Goal: Task Accomplishment & Management: Use online tool/utility

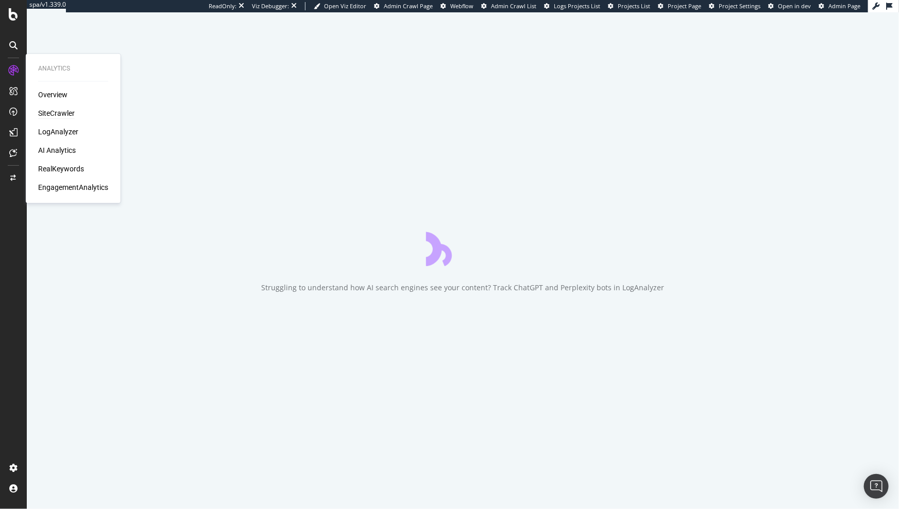
click at [57, 113] on div "SiteCrawler" at bounding box center [56, 114] width 37 height 10
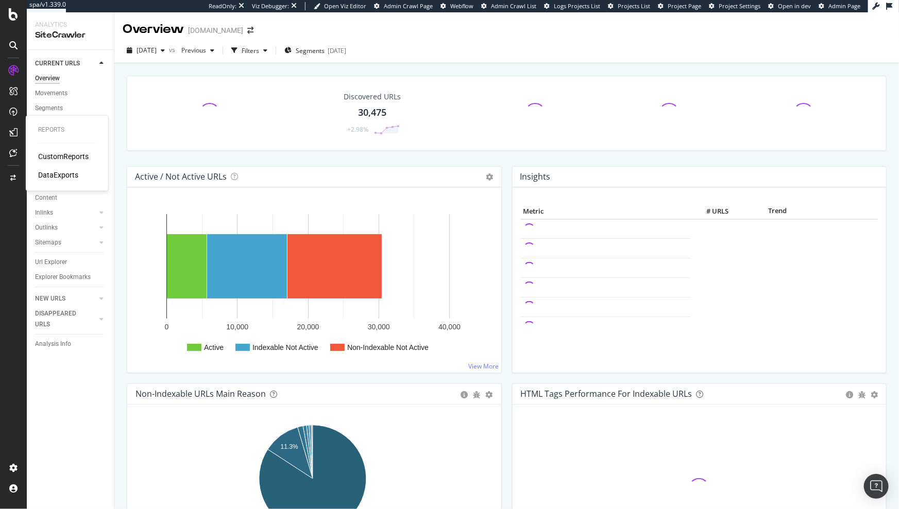
click at [56, 160] on div "CustomReports" at bounding box center [63, 157] width 50 height 10
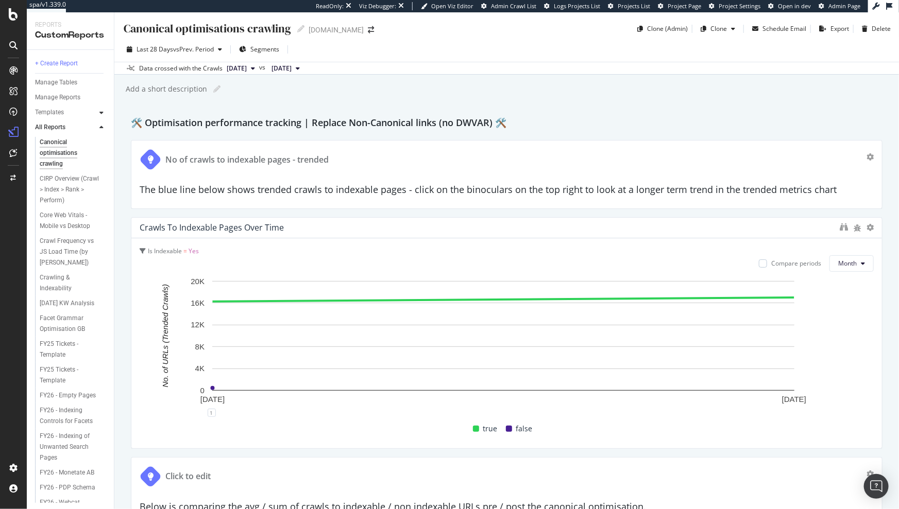
click at [100, 114] on icon at bounding box center [101, 113] width 4 height 6
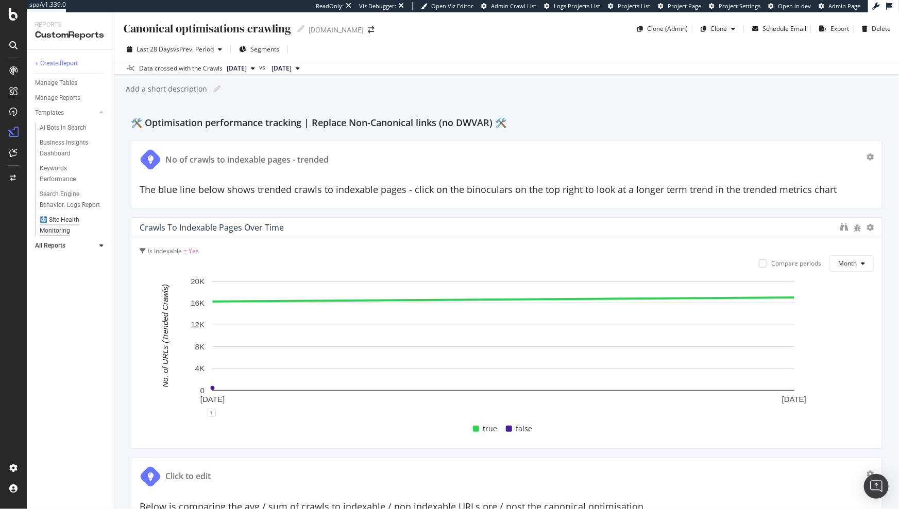
click at [59, 220] on div "🩻 Site Health Monitoring" at bounding box center [69, 226] width 59 height 22
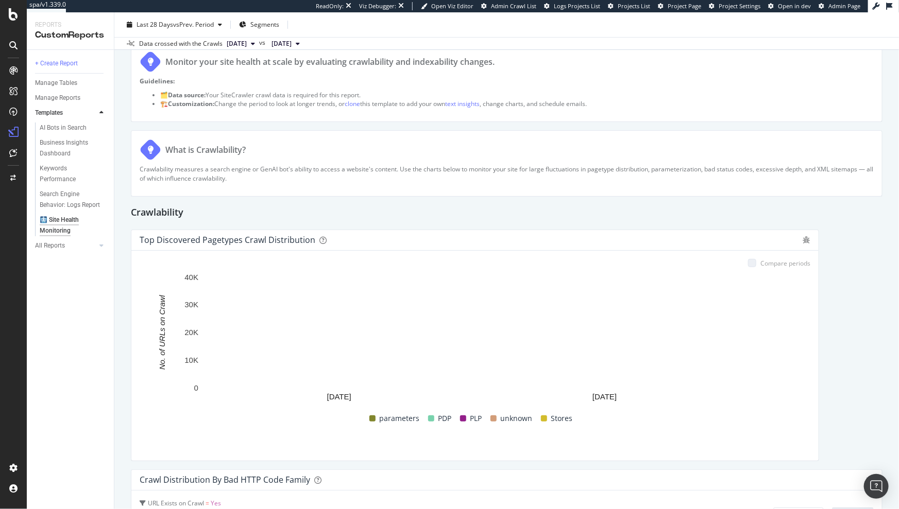
scroll to position [115, 0]
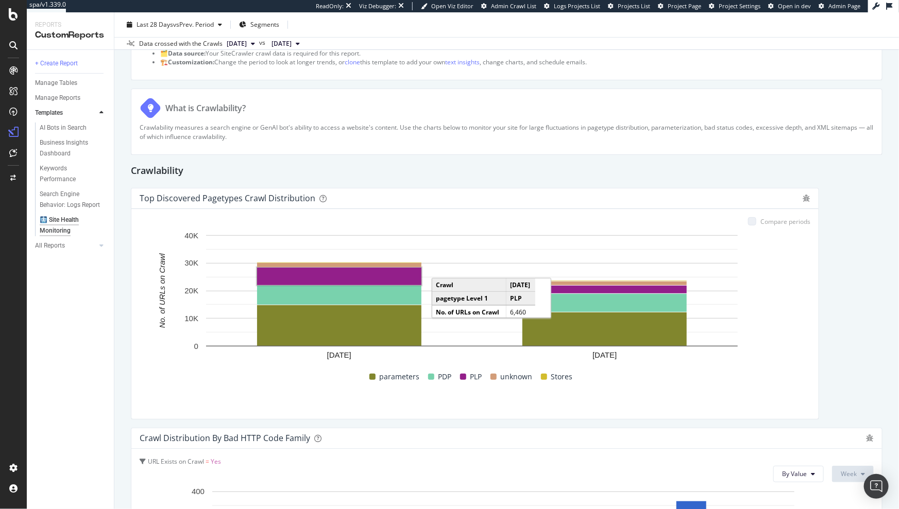
click at [396, 275] on rect "A chart." at bounding box center [339, 277] width 164 height 18
click at [387, 279] on rect "A chart." at bounding box center [340, 276] width 162 height 15
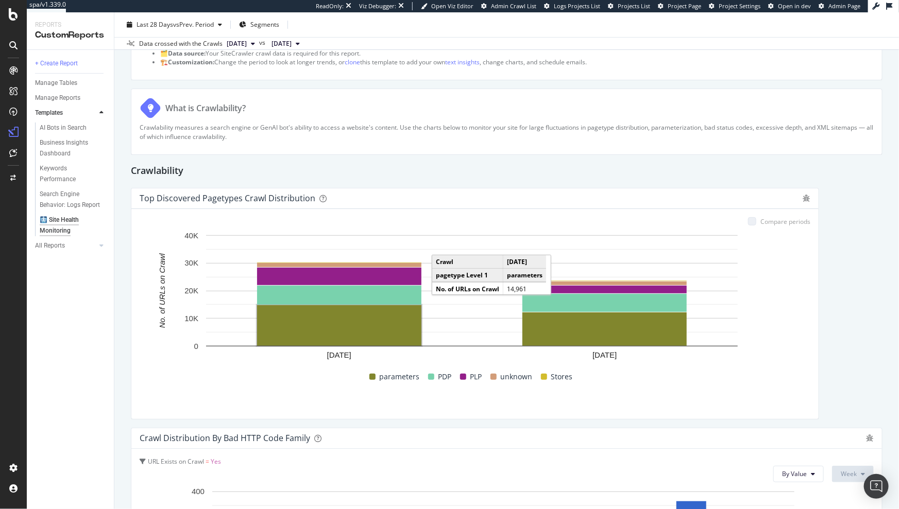
click at [380, 305] on rect "A chart." at bounding box center [339, 325] width 165 height 41
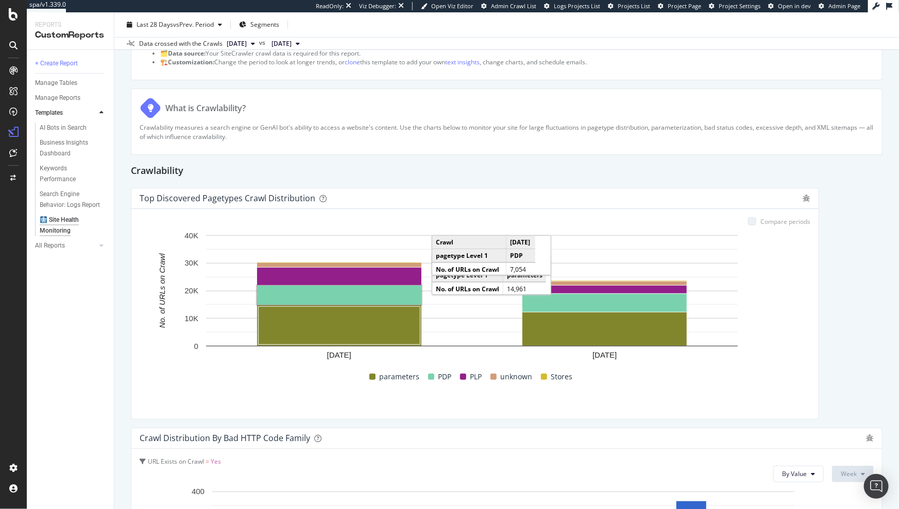
click at [380, 294] on rect "A chart." at bounding box center [339, 295] width 164 height 19
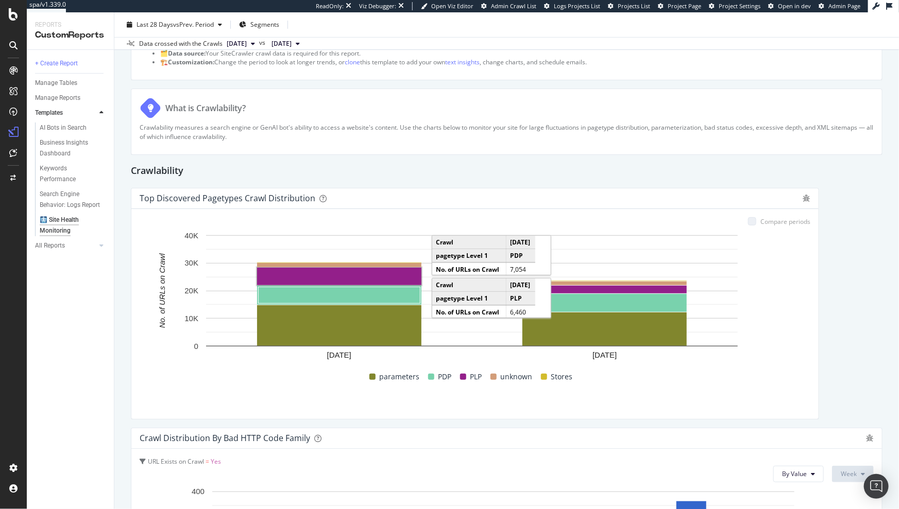
click at [382, 280] on rect "A chart." at bounding box center [339, 277] width 164 height 18
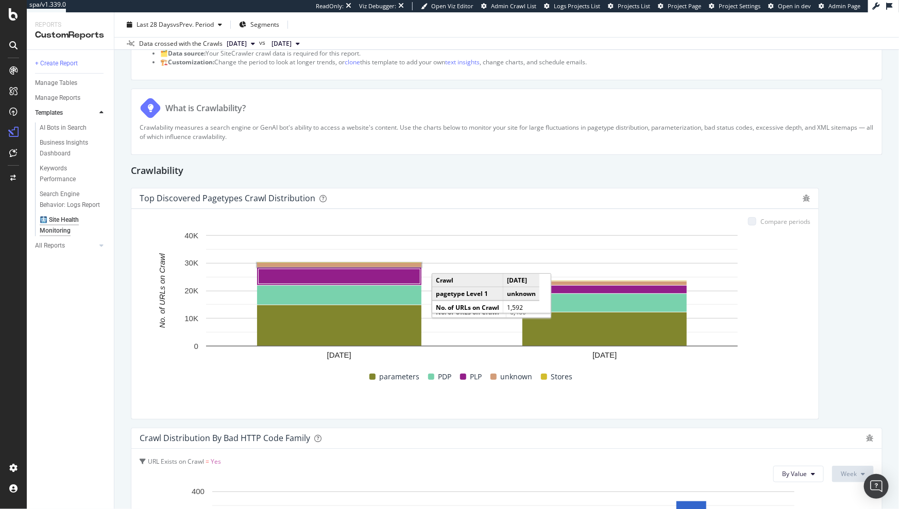
click at [386, 264] on rect "A chart." at bounding box center [339, 265] width 164 height 4
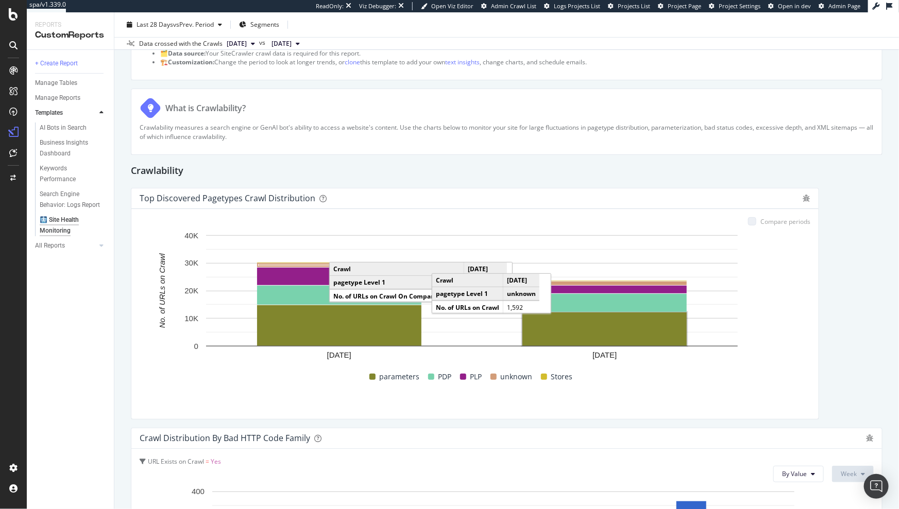
click at [576, 325] on rect "A chart." at bounding box center [604, 329] width 164 height 33
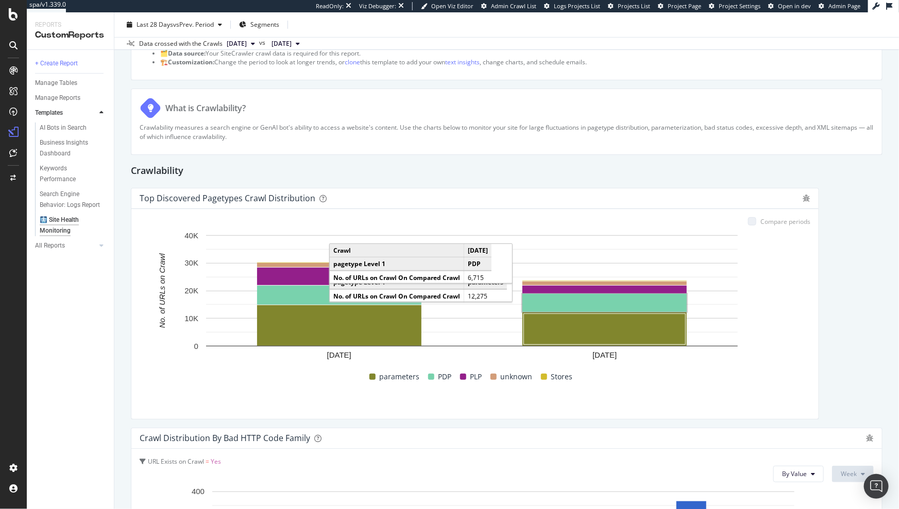
click at [589, 305] on rect "A chart." at bounding box center [604, 303] width 164 height 18
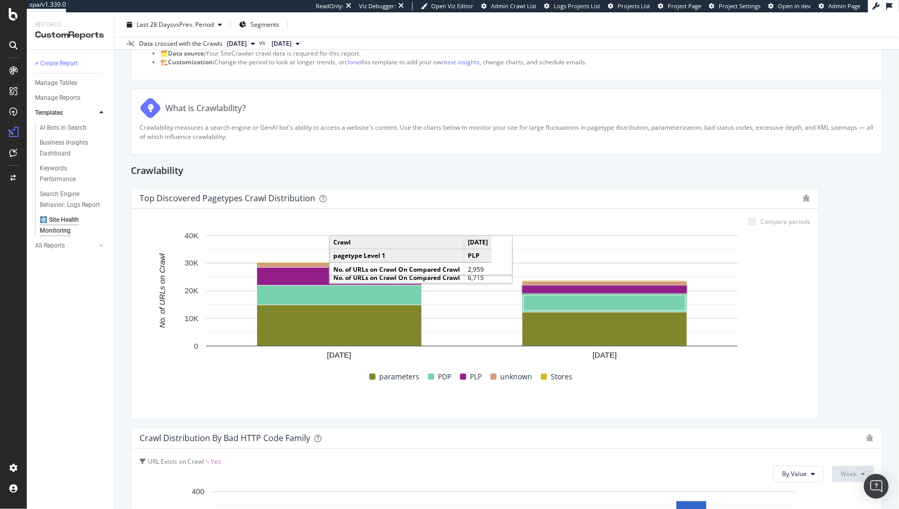
click at [595, 288] on rect "A chart." at bounding box center [604, 290] width 164 height 8
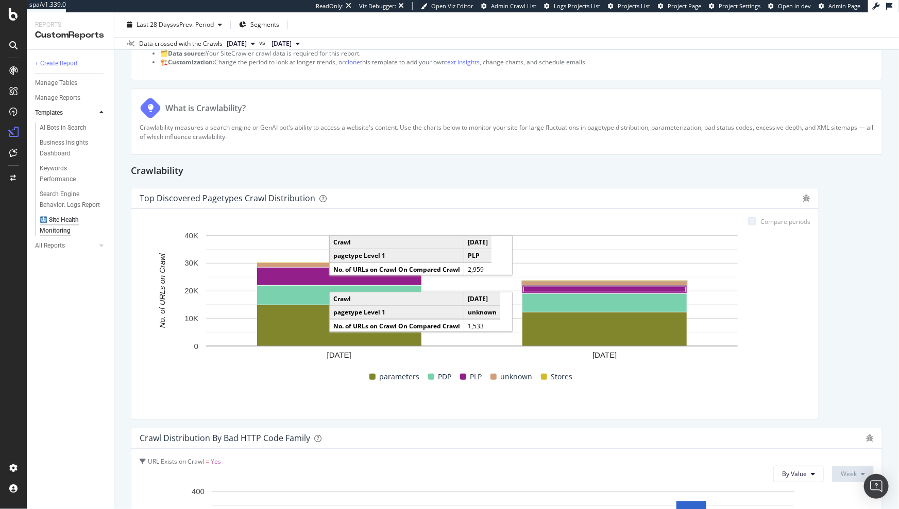
click at [597, 282] on rect "A chart." at bounding box center [604, 284] width 164 height 4
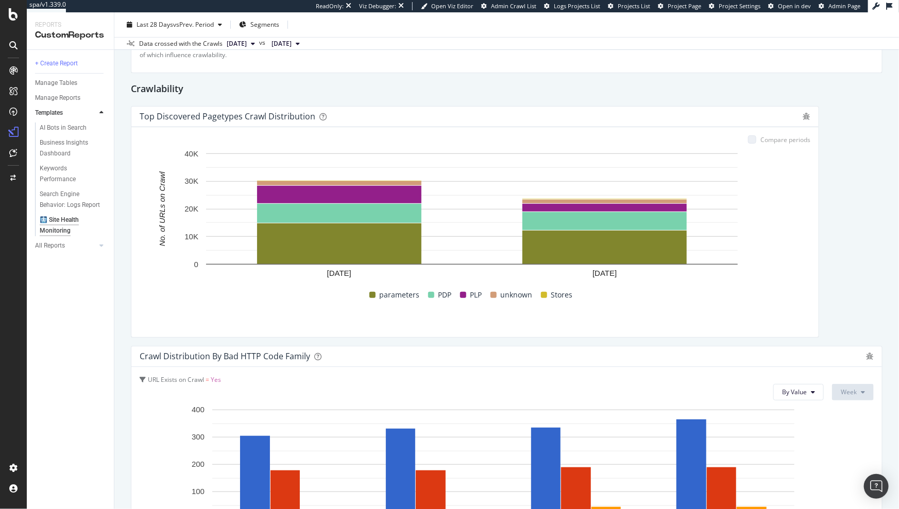
scroll to position [325, 0]
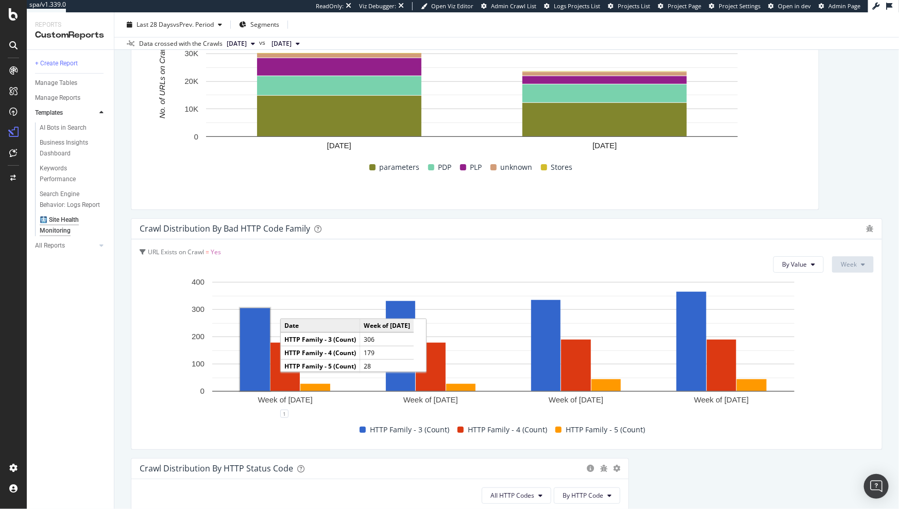
click at [261, 364] on rect "A chart." at bounding box center [255, 350] width 30 height 83
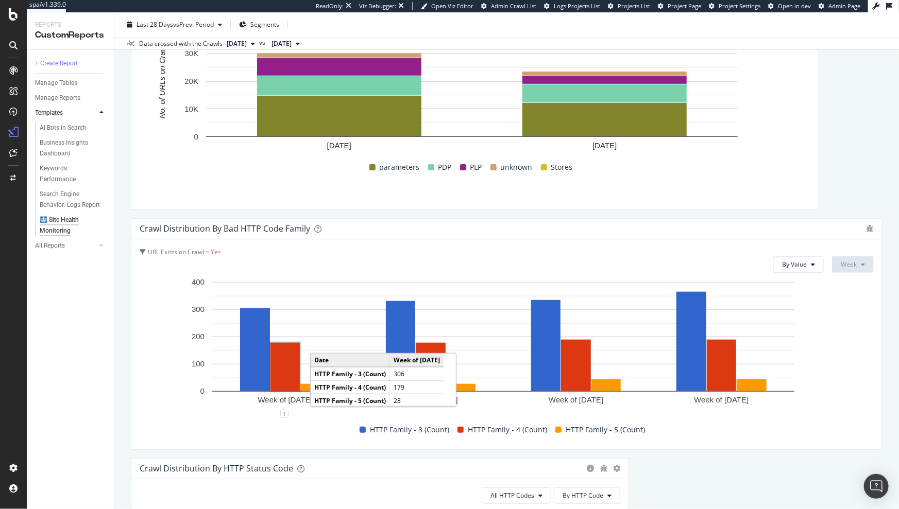
click at [286, 371] on rect "A chart." at bounding box center [284, 367] width 29 height 48
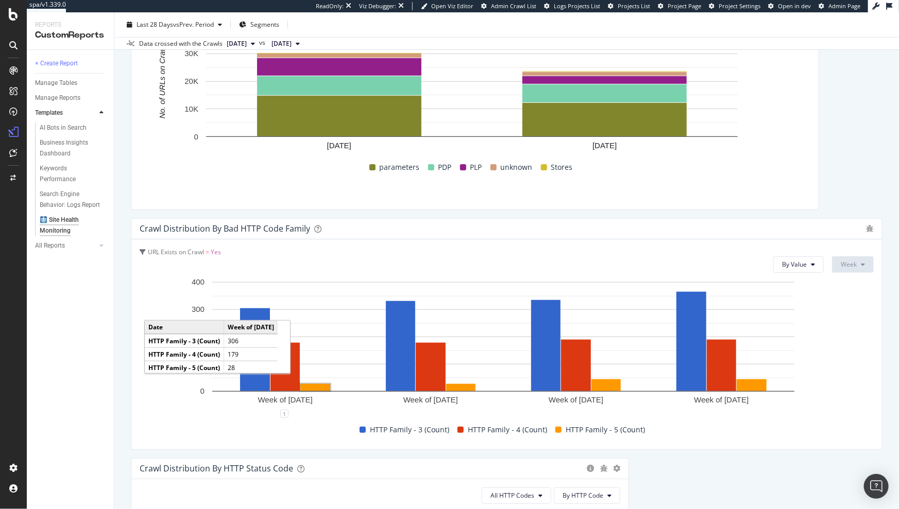
click at [307, 388] on rect "A chart." at bounding box center [315, 387] width 30 height 7
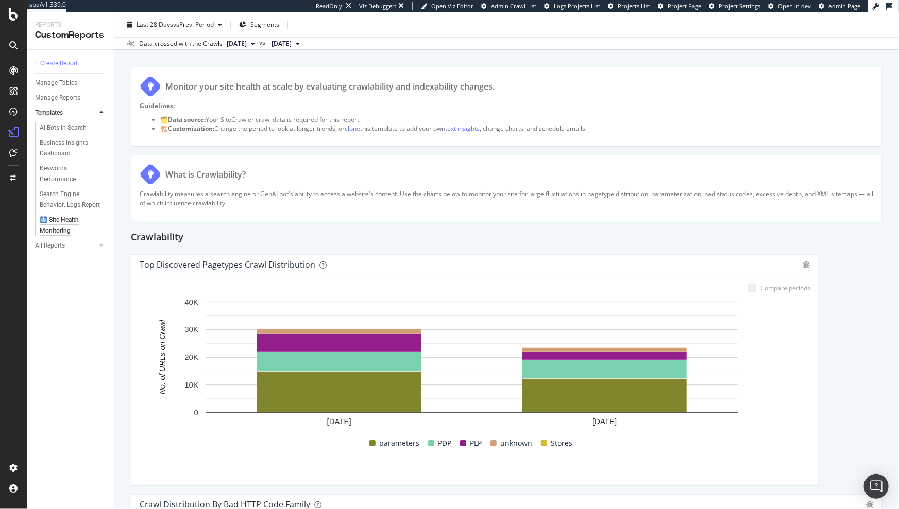
scroll to position [0, 0]
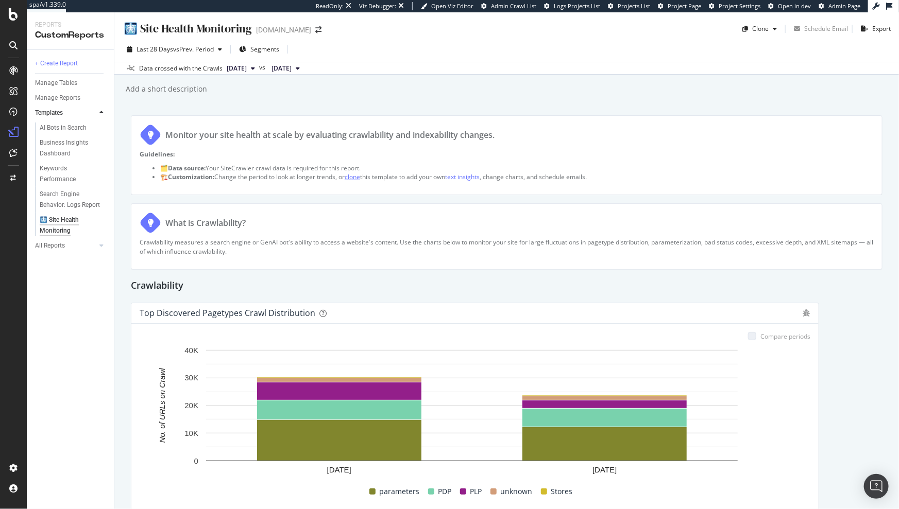
click at [358, 178] on link "clone" at bounding box center [352, 177] width 15 height 9
click at [769, 28] on div "button" at bounding box center [775, 29] width 12 height 6
click at [774, 97] on span "www.ralphlauren.co.uk" at bounding box center [794, 96] width 108 height 11
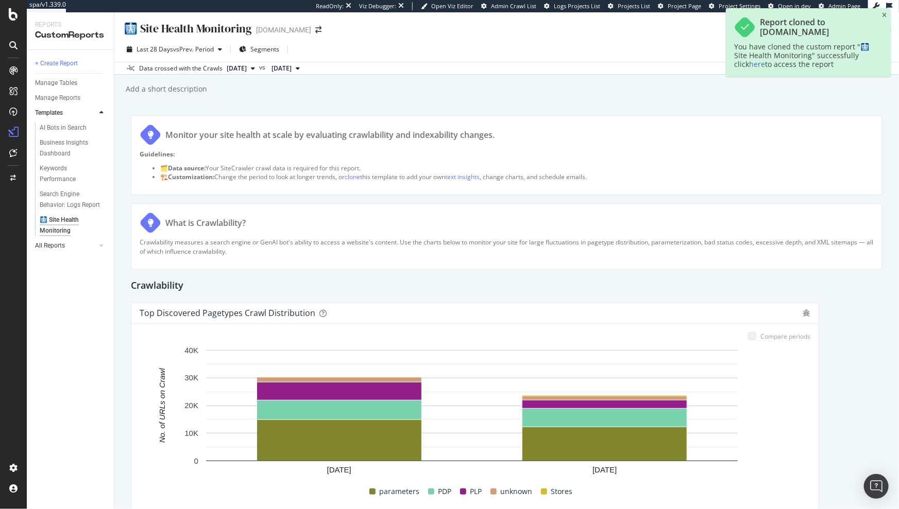
click at [79, 246] on link "All Reports" at bounding box center [65, 246] width 61 height 11
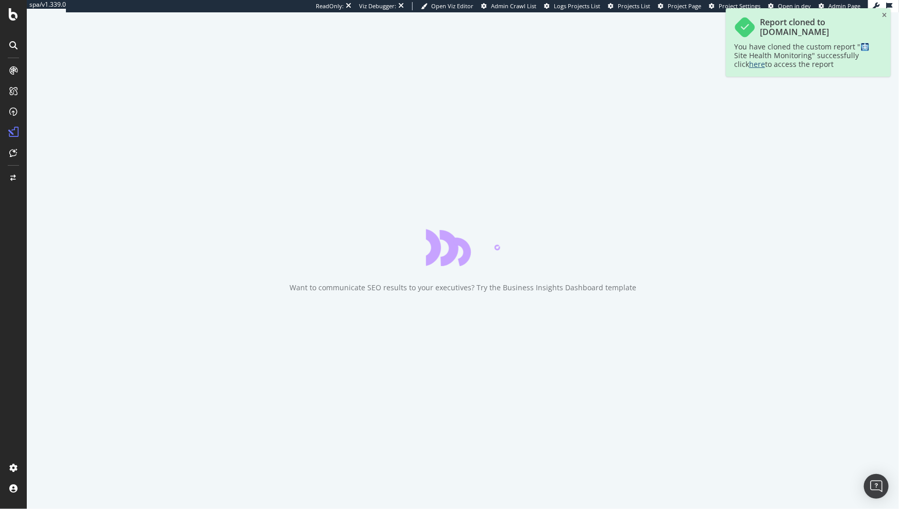
click at [749, 65] on link "here" at bounding box center [757, 64] width 16 height 10
